Goal: Task Accomplishment & Management: Manage account settings

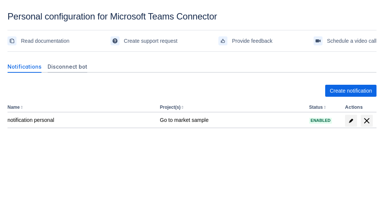
click at [63, 66] on span "Disconnect bot" at bounding box center [68, 66] width 40 height 7
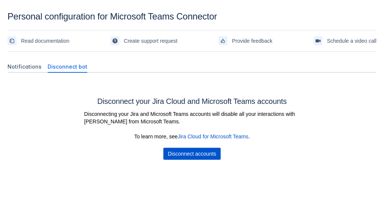
click at [195, 156] on span "Disconnect accounts" at bounding box center [192, 154] width 48 height 12
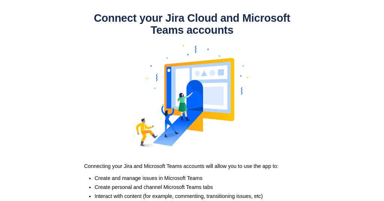
scroll to position [70, 0]
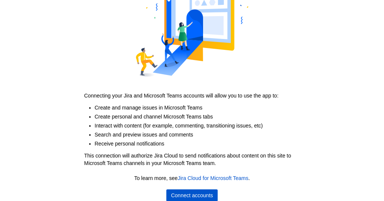
click at [192, 194] on span "Connect accounts" at bounding box center [192, 195] width 42 height 12
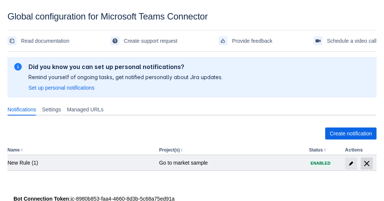
click at [366, 163] on span "delete" at bounding box center [366, 163] width 9 height 9
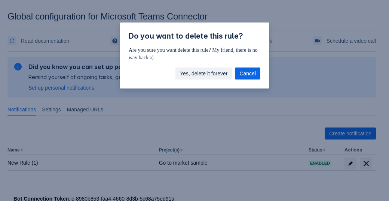
click at [198, 73] on span "Yes, delete it forever" at bounding box center [204, 73] width 48 height 12
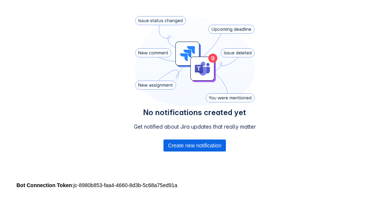
scroll to position [166, 0]
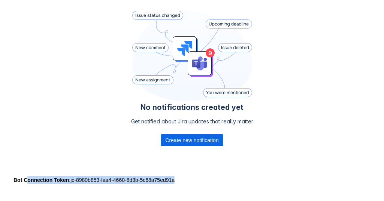
drag, startPoint x: 26, startPoint y: 179, endPoint x: 176, endPoint y: 177, distance: 150.1
click at [176, 177] on div "Bot Connection Token : jc-8980b853-faa4-4660-8d3b-5c68a75ed91a" at bounding box center [191, 179] width 357 height 7
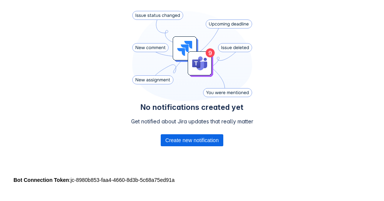
click at [202, 183] on div at bounding box center [119, 189] width 225 height 12
click at [187, 139] on span "Create new notification" at bounding box center [191, 140] width 53 height 12
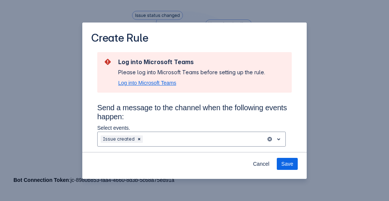
click at [146, 85] on span "Log into Microsoft Teams" at bounding box center [147, 82] width 58 height 7
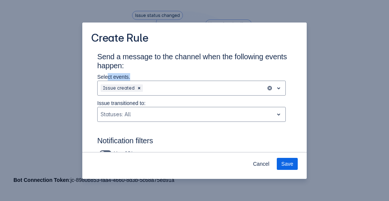
drag, startPoint x: 107, startPoint y: 77, endPoint x: 134, endPoint y: 77, distance: 26.6
click at [134, 77] on p "Select events." at bounding box center [191, 76] width 189 height 7
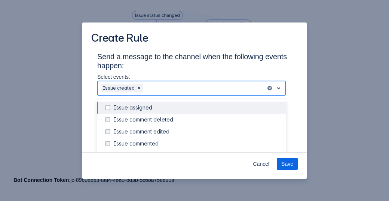
click at [161, 88] on div "Scrollable content" at bounding box center [204, 87] width 119 height 9
click at [134, 107] on div "Issue assigned" at bounding box center [198, 107] width 168 height 7
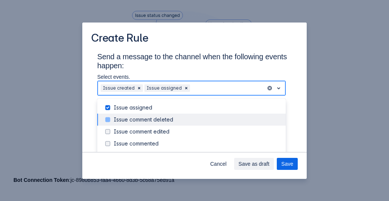
click at [142, 119] on div "Issue comment deleted" at bounding box center [198, 119] width 168 height 7
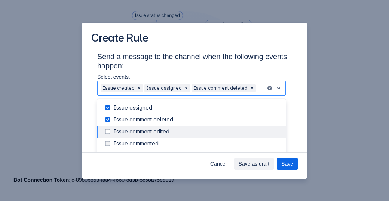
click at [142, 130] on div "Issue comment edited" at bounding box center [198, 131] width 168 height 7
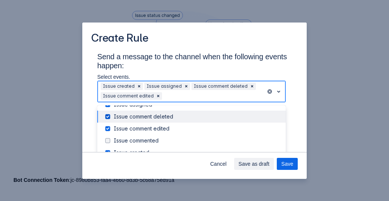
scroll to position [10, 0]
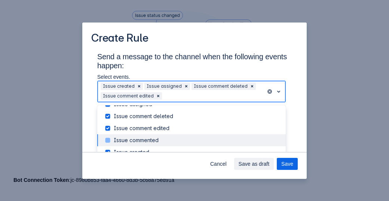
click at [133, 139] on div "Issue commented" at bounding box center [198, 139] width 168 height 7
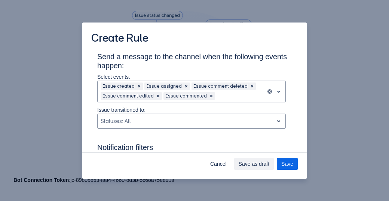
click at [230, 65] on h3 "Send a message to the channel when the following events happen:" at bounding box center [194, 62] width 195 height 21
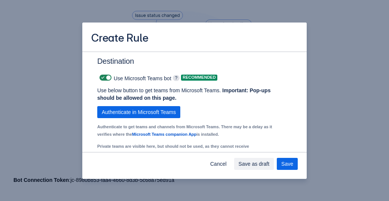
scroll to position [550, 0]
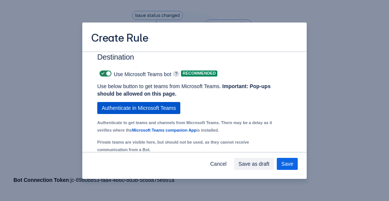
click at [121, 113] on span "Authenticate in Microsoft Teams" at bounding box center [139, 108] width 74 height 12
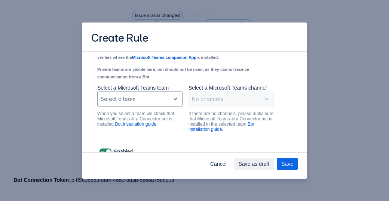
scroll to position [631, 0]
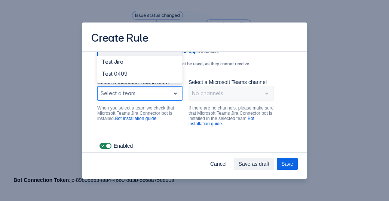
click at [152, 96] on div "Scrollable content" at bounding box center [134, 93] width 67 height 9
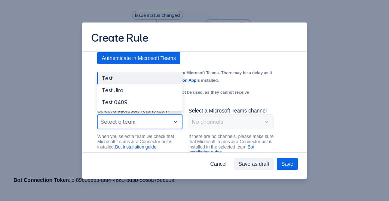
scroll to position [596, 0]
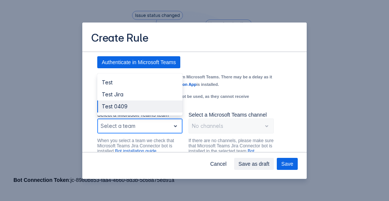
click at [134, 112] on div "Test 0409" at bounding box center [139, 106] width 85 height 12
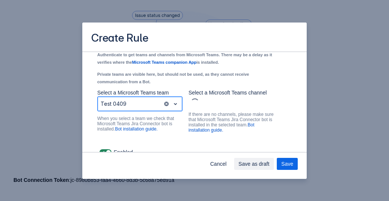
scroll to position [618, 0]
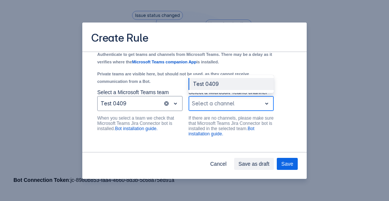
click at [233, 111] on div "Select a channel" at bounding box center [231, 103] width 85 height 15
drag, startPoint x: 219, startPoint y: 93, endPoint x: 239, endPoint y: 134, distance: 46.2
click at [239, 134] on div "Select a Microsoft Teams channel Test 0409 not selected, (1 of 1), completion s…" at bounding box center [231, 115] width 85 height 55
click at [205, 86] on div "Test 0409" at bounding box center [231, 84] width 85 height 12
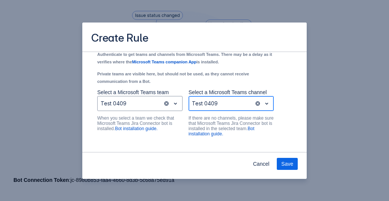
scroll to position [634, 0]
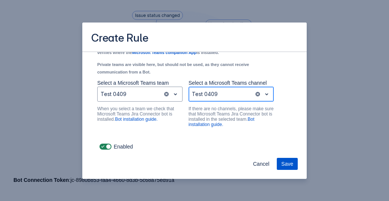
click at [287, 164] on span "Save" at bounding box center [288, 164] width 12 height 12
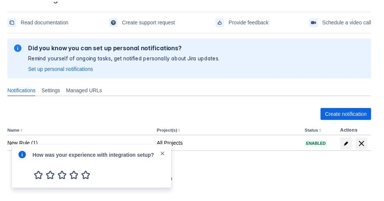
scroll to position [19, 0]
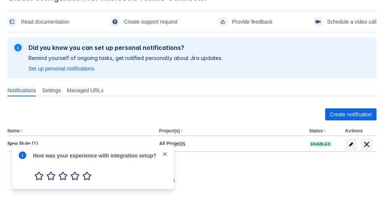
click at [165, 154] on span "close" at bounding box center [165, 154] width 6 height 6
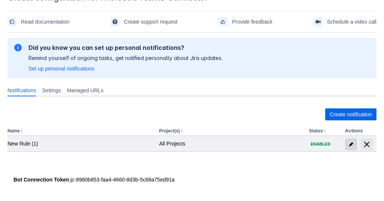
click at [350, 143] on span "edit" at bounding box center [351, 144] width 6 height 6
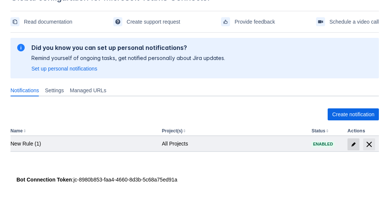
scroll to position [15, 0]
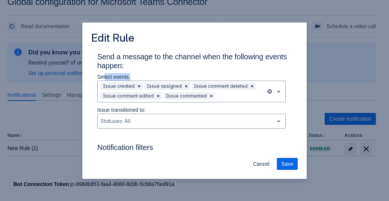
drag, startPoint x: 104, startPoint y: 77, endPoint x: 131, endPoint y: 76, distance: 26.2
click at [131, 76] on p "Select events." at bounding box center [191, 76] width 189 height 7
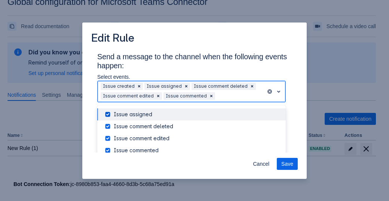
drag, startPoint x: 213, startPoint y: 95, endPoint x: 106, endPoint y: 86, distance: 106.8
click at [106, 86] on div "Issue created Issue assigned Issue comment deleted Issue comment edited Issue c…" at bounding box center [182, 91] width 168 height 21
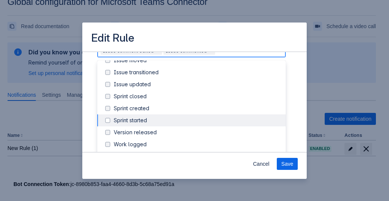
scroll to position [63, 0]
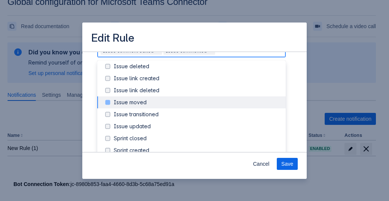
click at [140, 101] on div "Issue moved" at bounding box center [198, 101] width 168 height 7
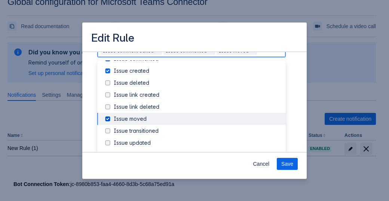
scroll to position [46, 0]
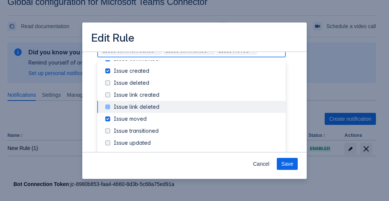
click at [140, 101] on div "Issue link deleted" at bounding box center [191, 107] width 189 height 12
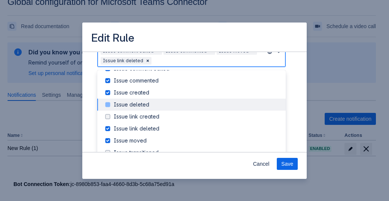
click at [140, 101] on div "Issue deleted" at bounding box center [198, 104] width 168 height 7
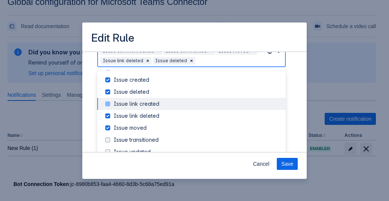
click at [133, 104] on div "Issue link created" at bounding box center [198, 103] width 168 height 7
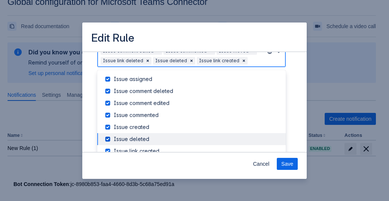
scroll to position [105, 0]
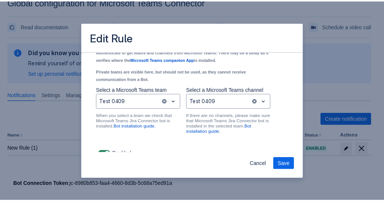
scroll to position [643, 0]
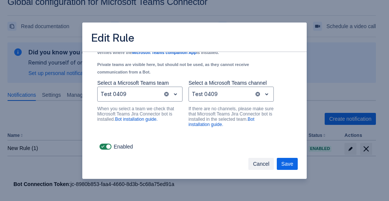
click at [261, 166] on span "Cancel" at bounding box center [261, 164] width 16 height 12
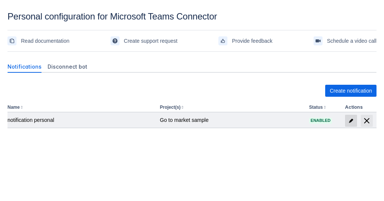
click at [349, 119] on span "edit" at bounding box center [351, 121] width 6 height 6
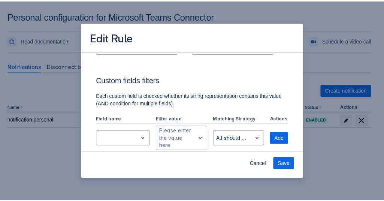
scroll to position [200, 0]
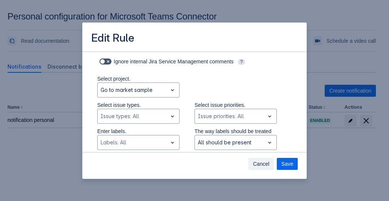
click at [264, 165] on span "Cancel" at bounding box center [261, 164] width 16 height 12
